Goal: Information Seeking & Learning: Find specific fact

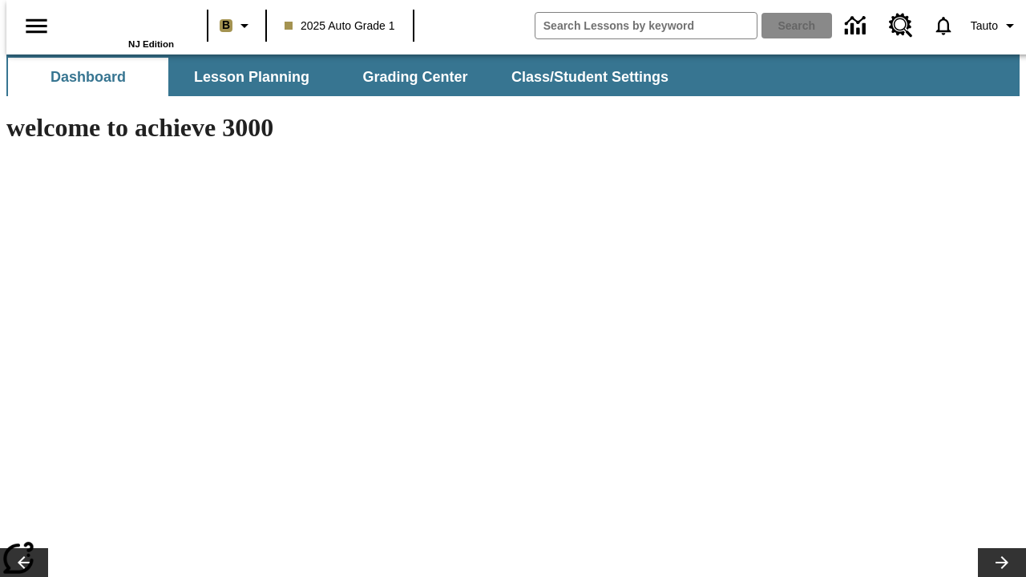
type input "-1"
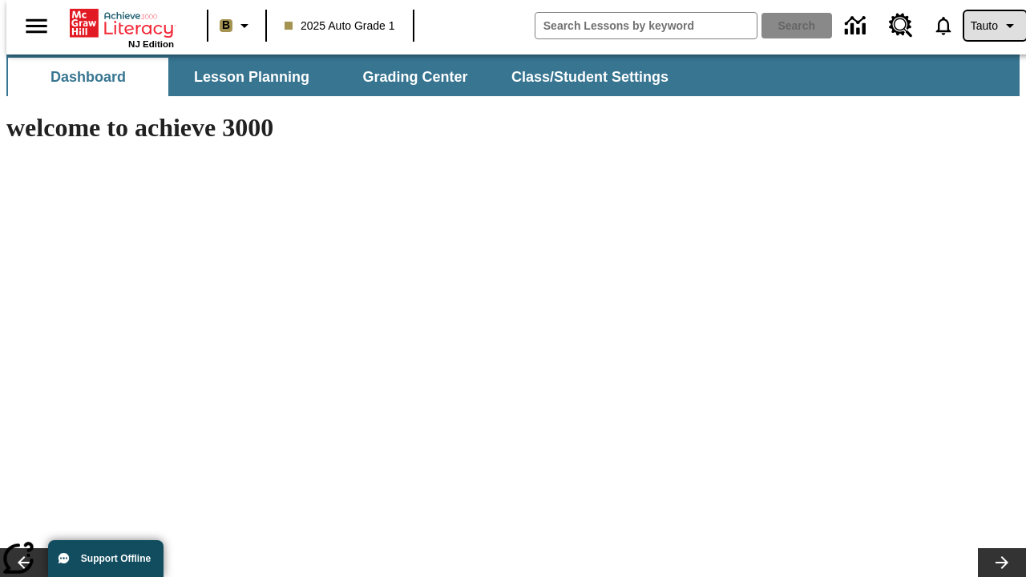
click at [987, 26] on span "Tauto" at bounding box center [984, 26] width 27 height 17
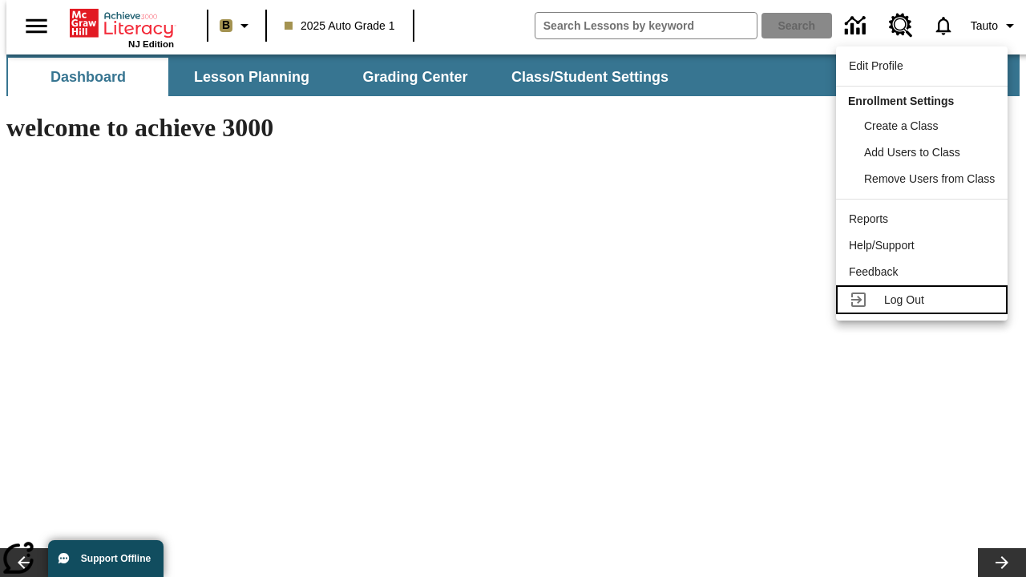
click at [924, 300] on span "Log Out" at bounding box center [904, 299] width 40 height 13
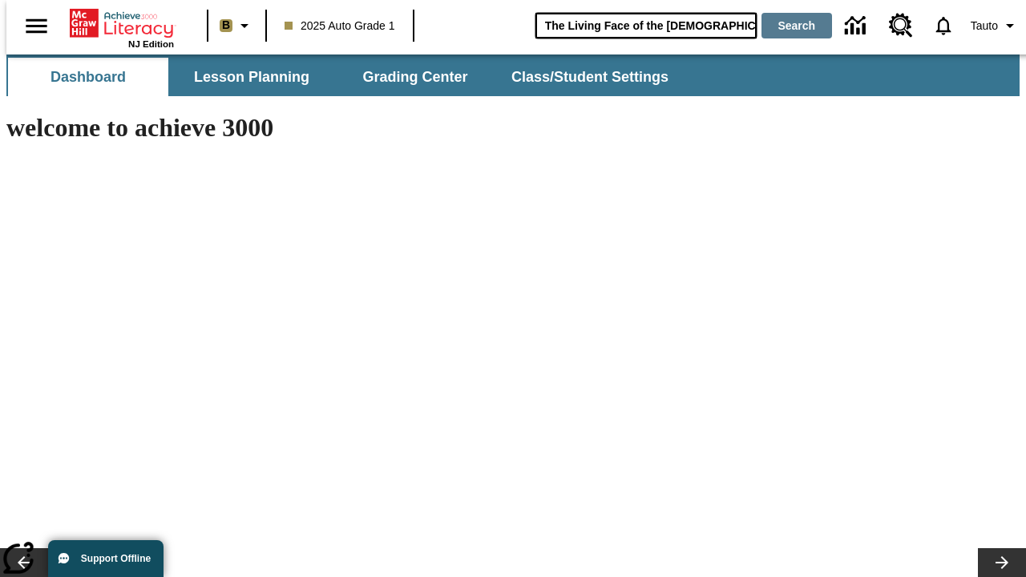
type input "The Living Face of the [DEMOGRAPHIC_DATA]"
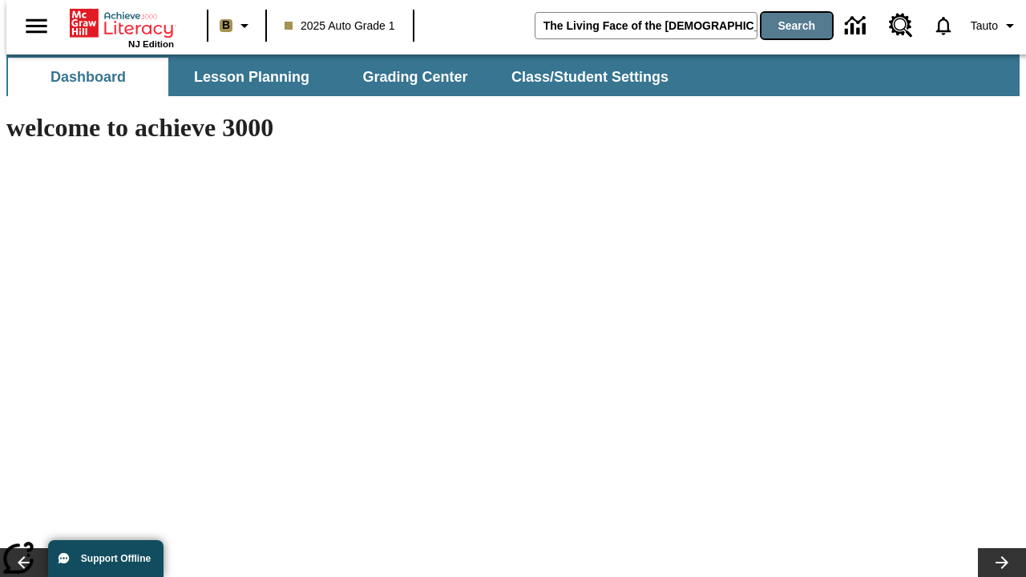
click at [787, 26] on button "Search" at bounding box center [796, 26] width 71 height 26
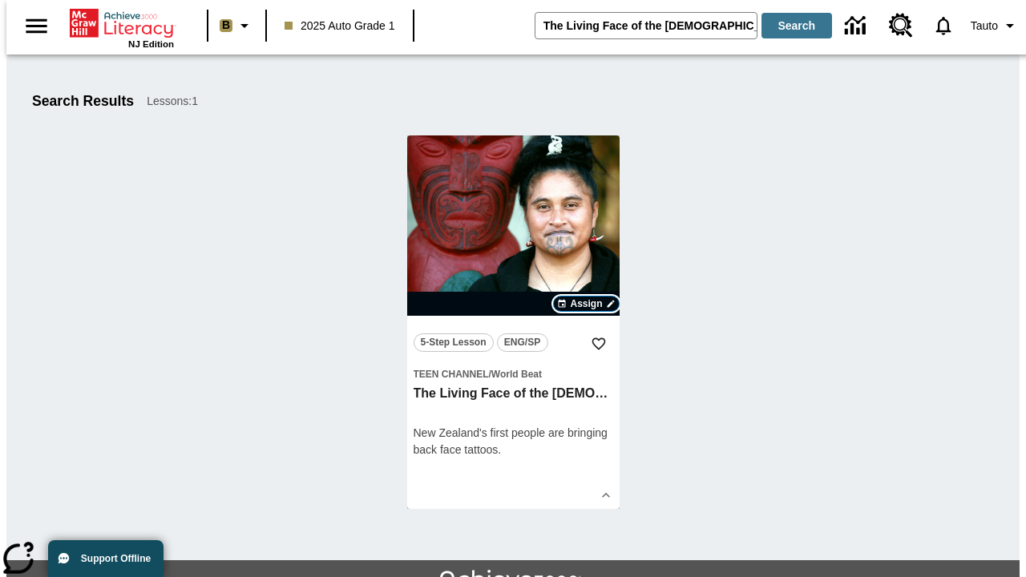
click at [587, 304] on span "Assign" at bounding box center [586, 304] width 32 height 14
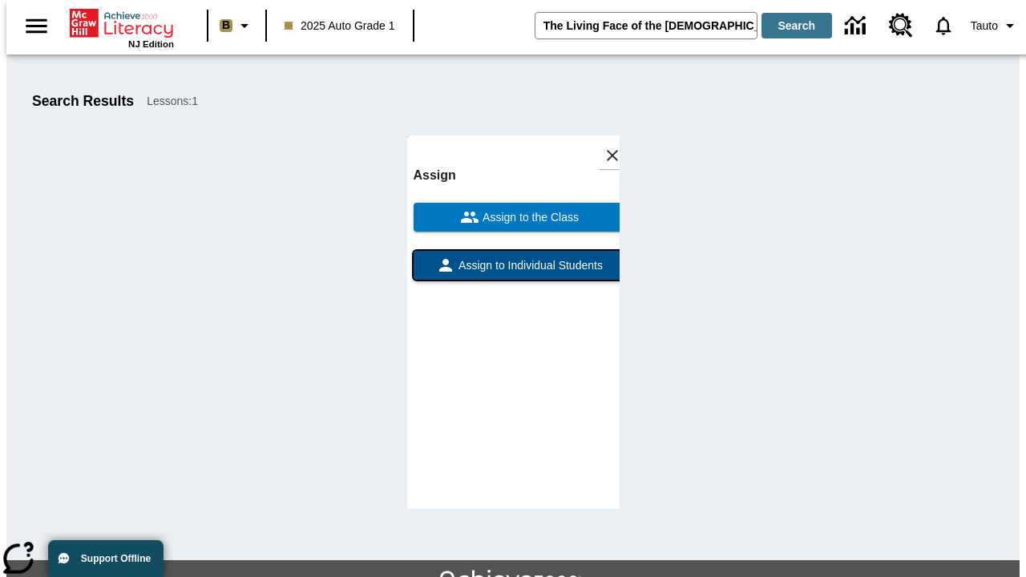
click at [513, 272] on span "Assign to Individual Students" at bounding box center [528, 265] width 147 height 17
